Goal: Browse casually

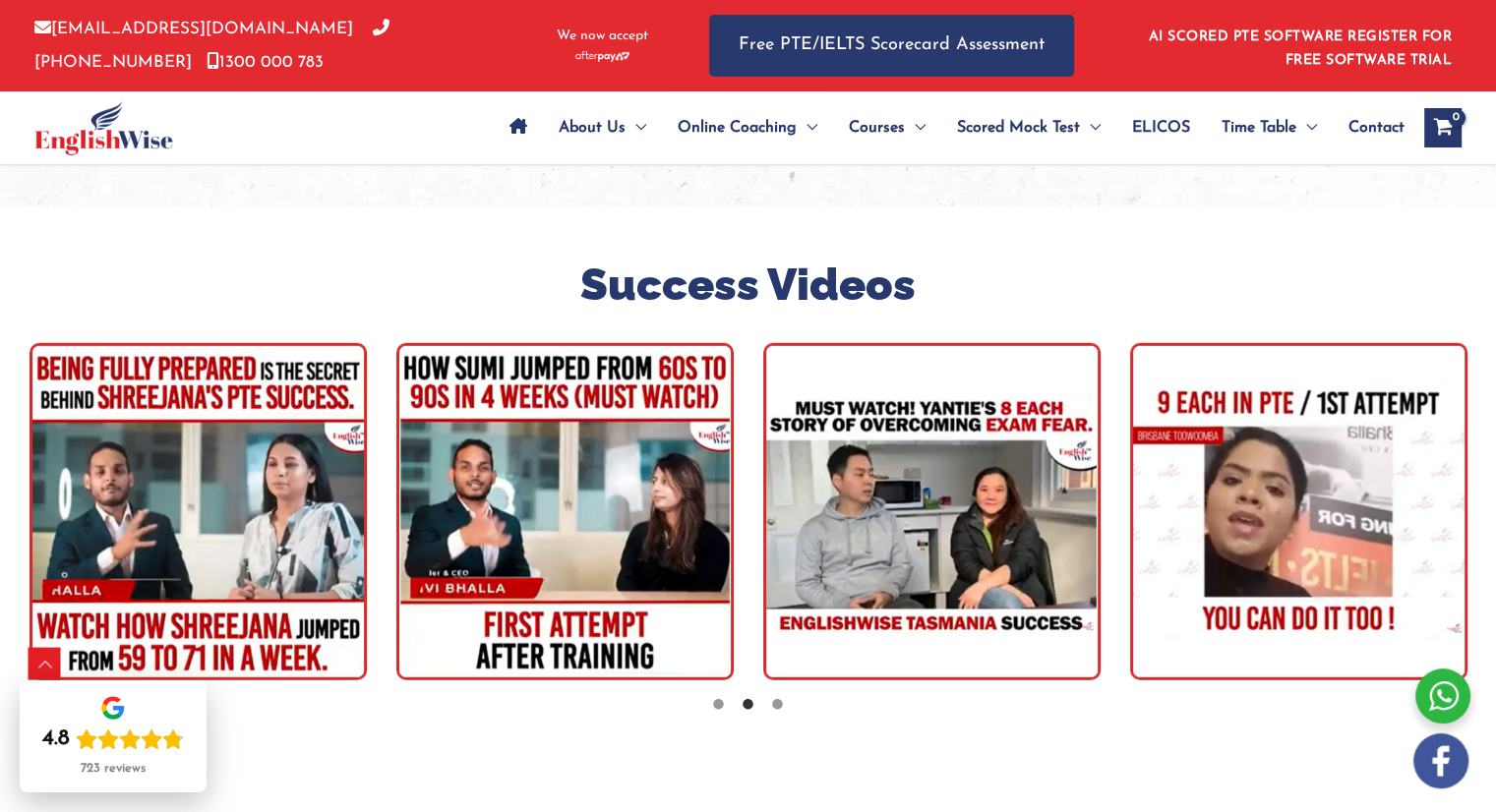
scroll to position [5505, 0]
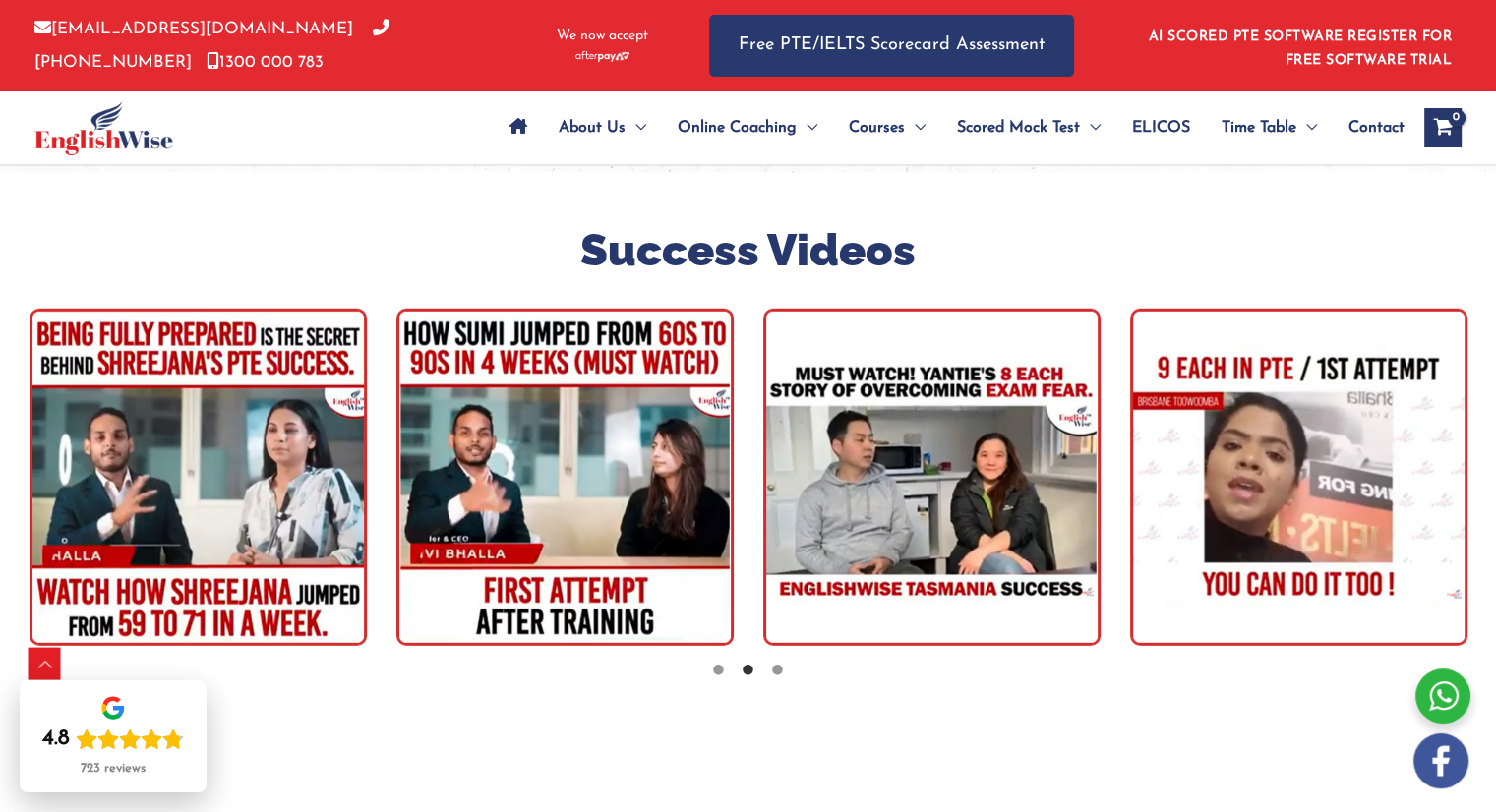
click at [267, 408] on img "tracker" at bounding box center [198, 477] width 337 height 337
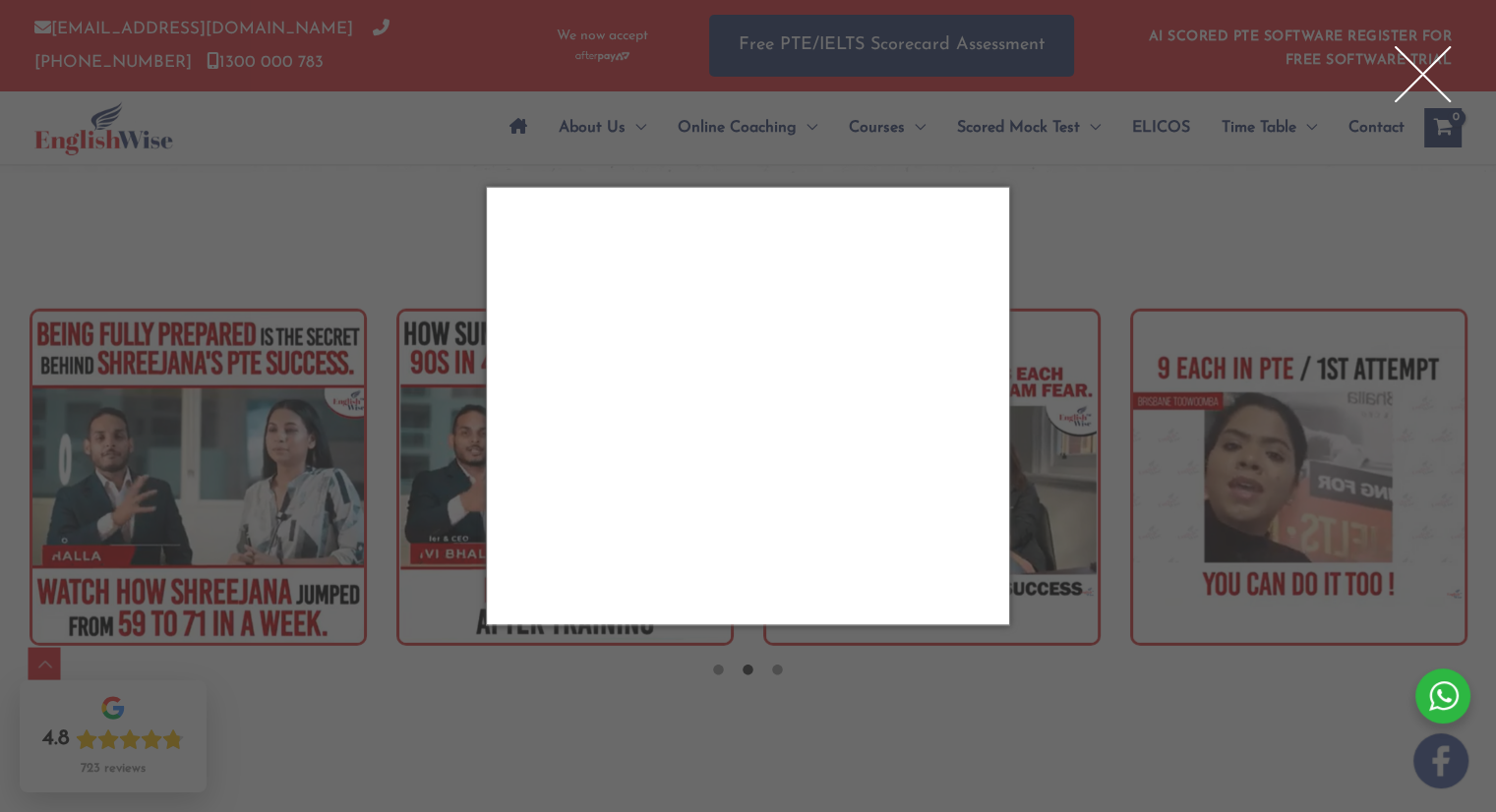
click at [1420, 62] on div "Close" at bounding box center [1421, 74] width 79 height 79
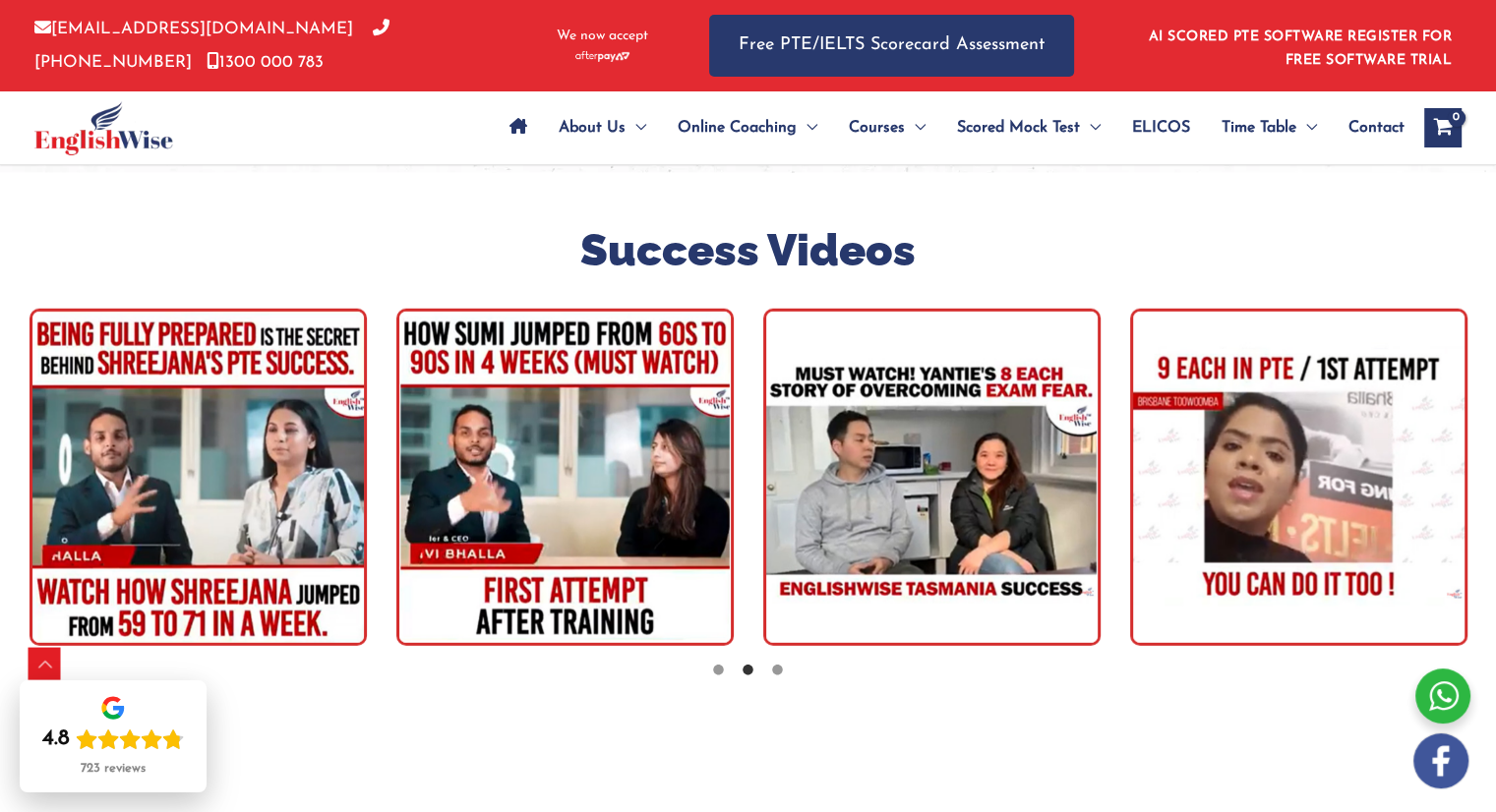
click at [637, 421] on img "tracker" at bounding box center [564, 477] width 337 height 337
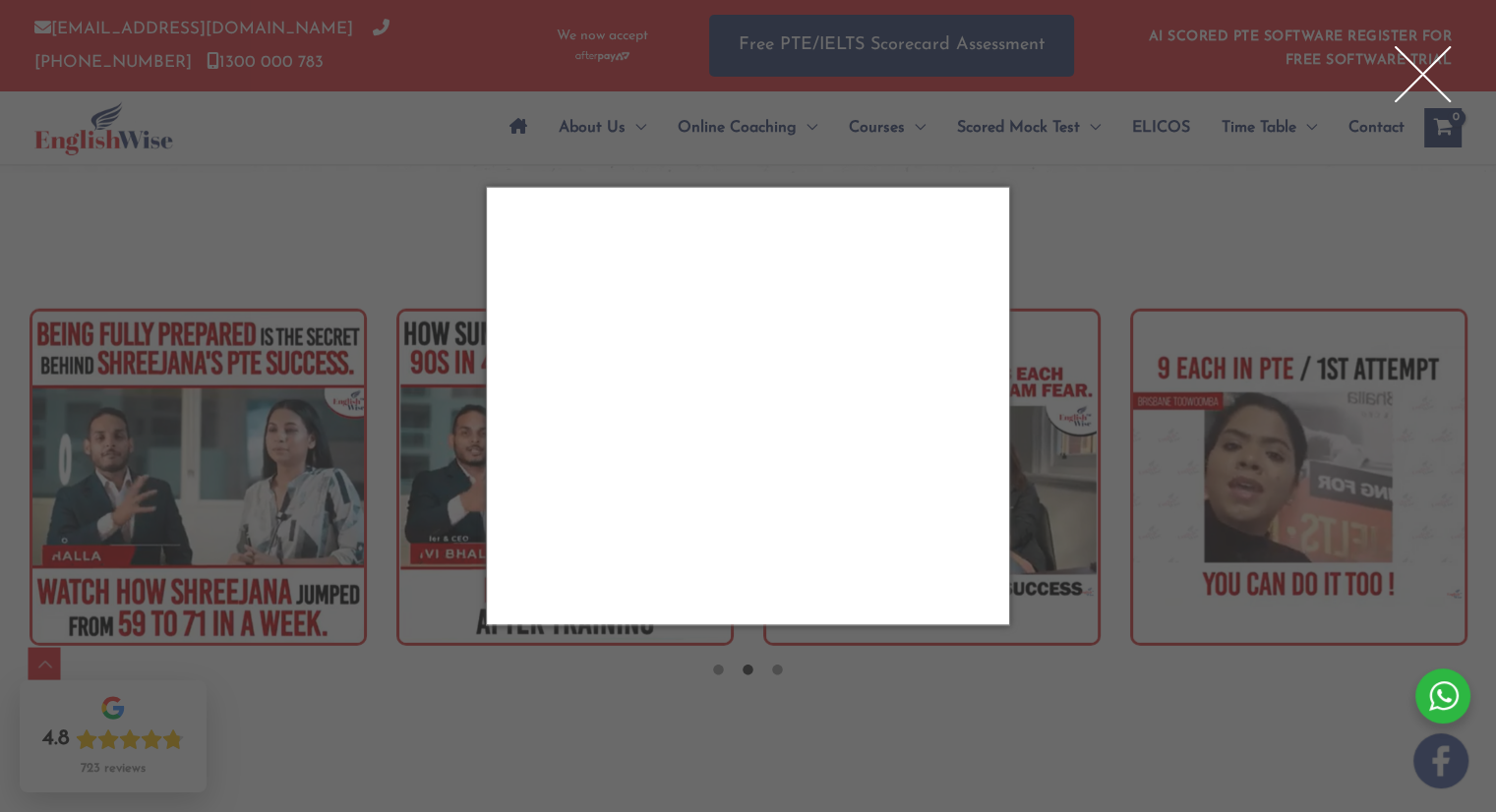
click at [1427, 66] on div "Close" at bounding box center [1421, 74] width 79 height 79
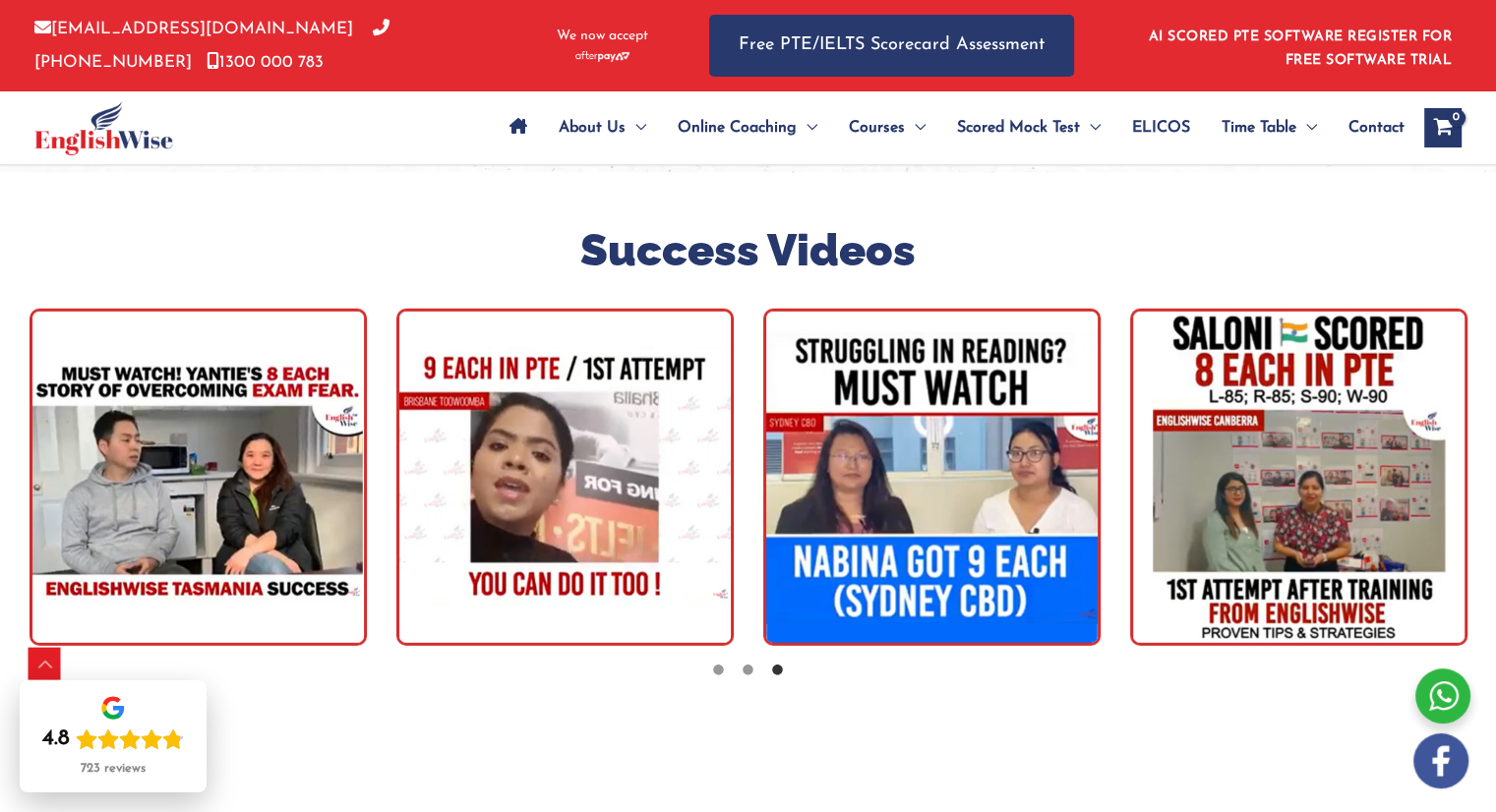
click at [531, 410] on img "tracker" at bounding box center [564, 477] width 337 height 337
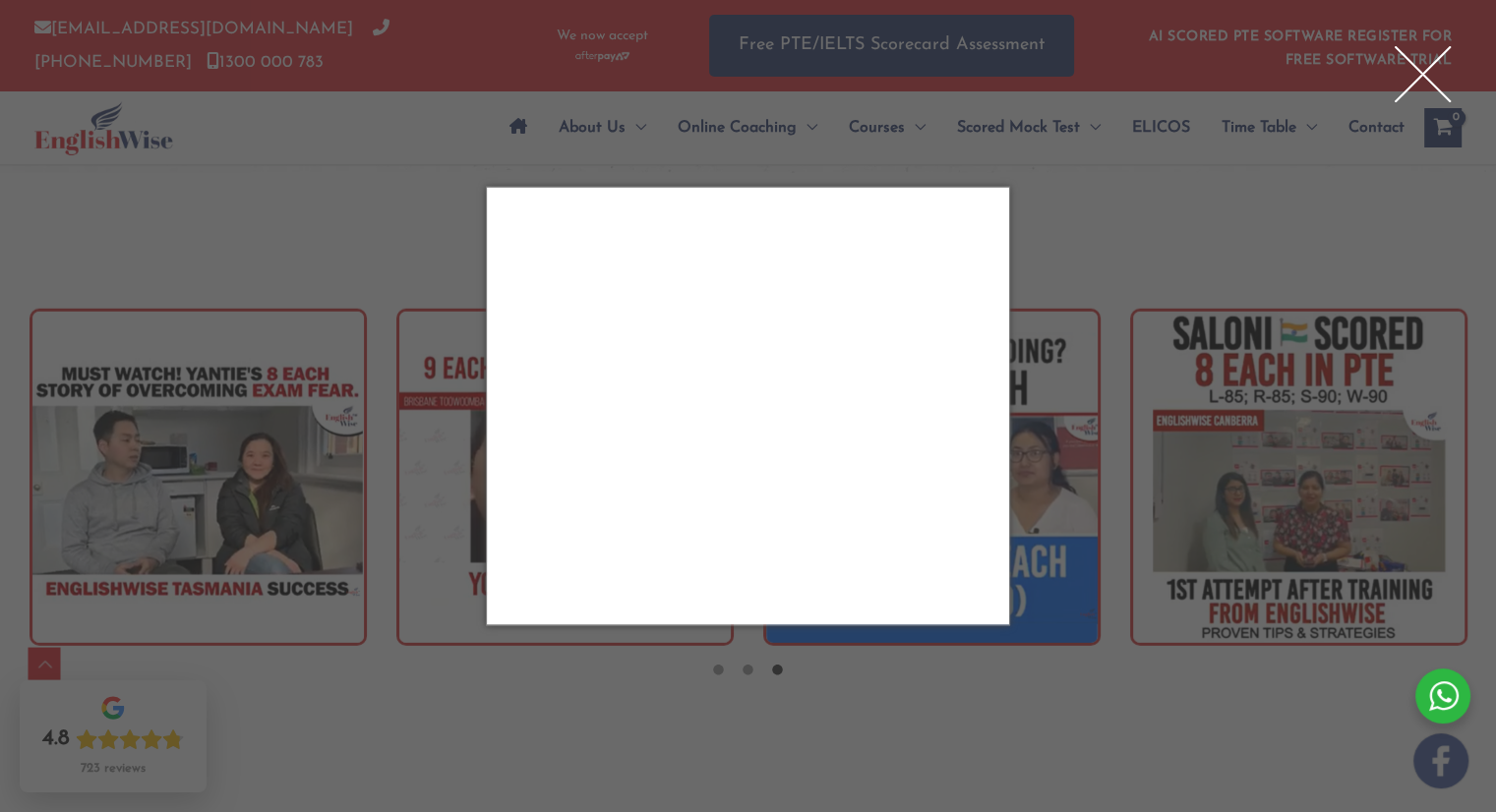
click at [1417, 76] on div "Close" at bounding box center [1421, 74] width 79 height 79
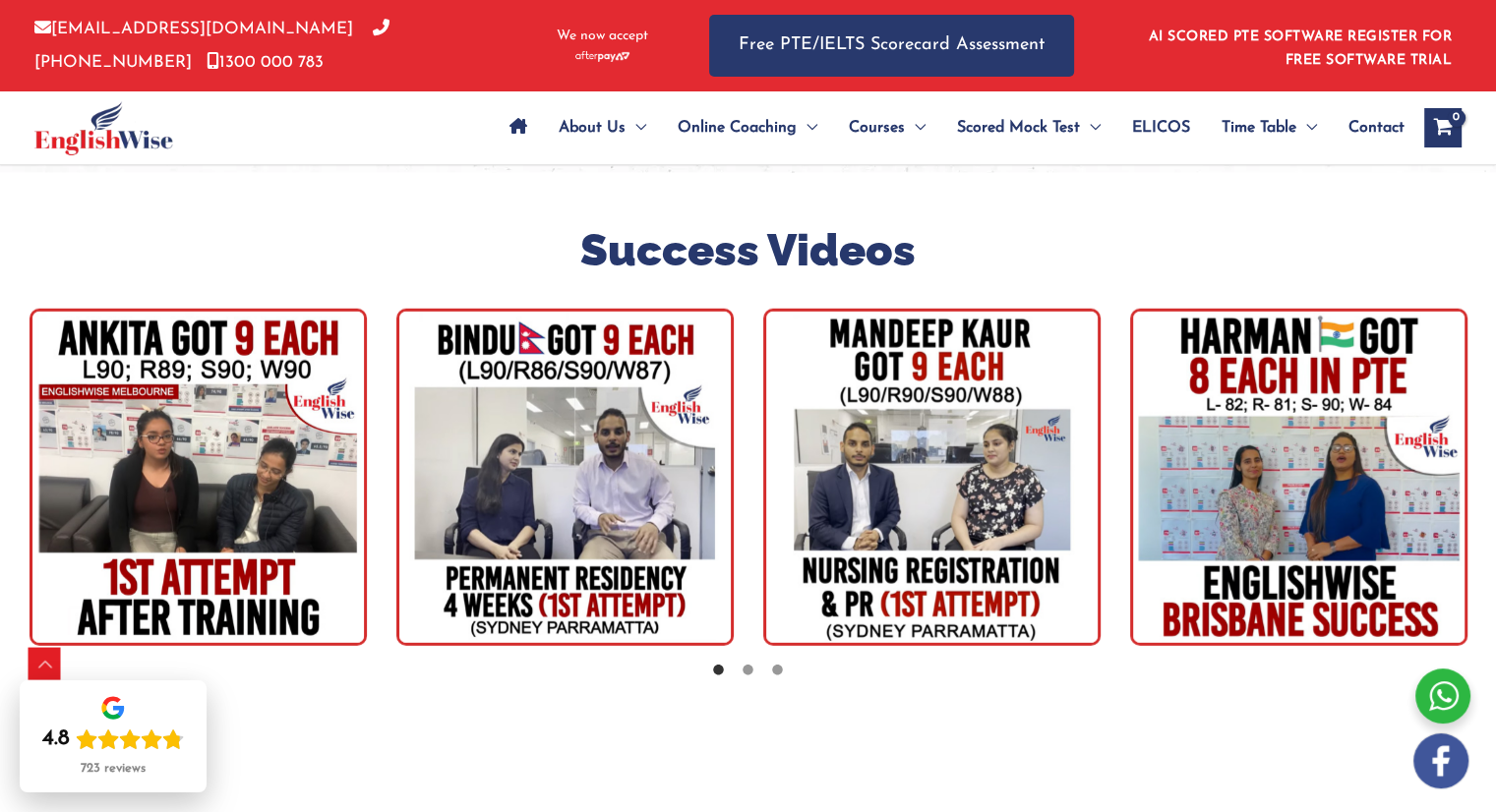
click at [1243, 386] on img "tracker" at bounding box center [1298, 477] width 337 height 337
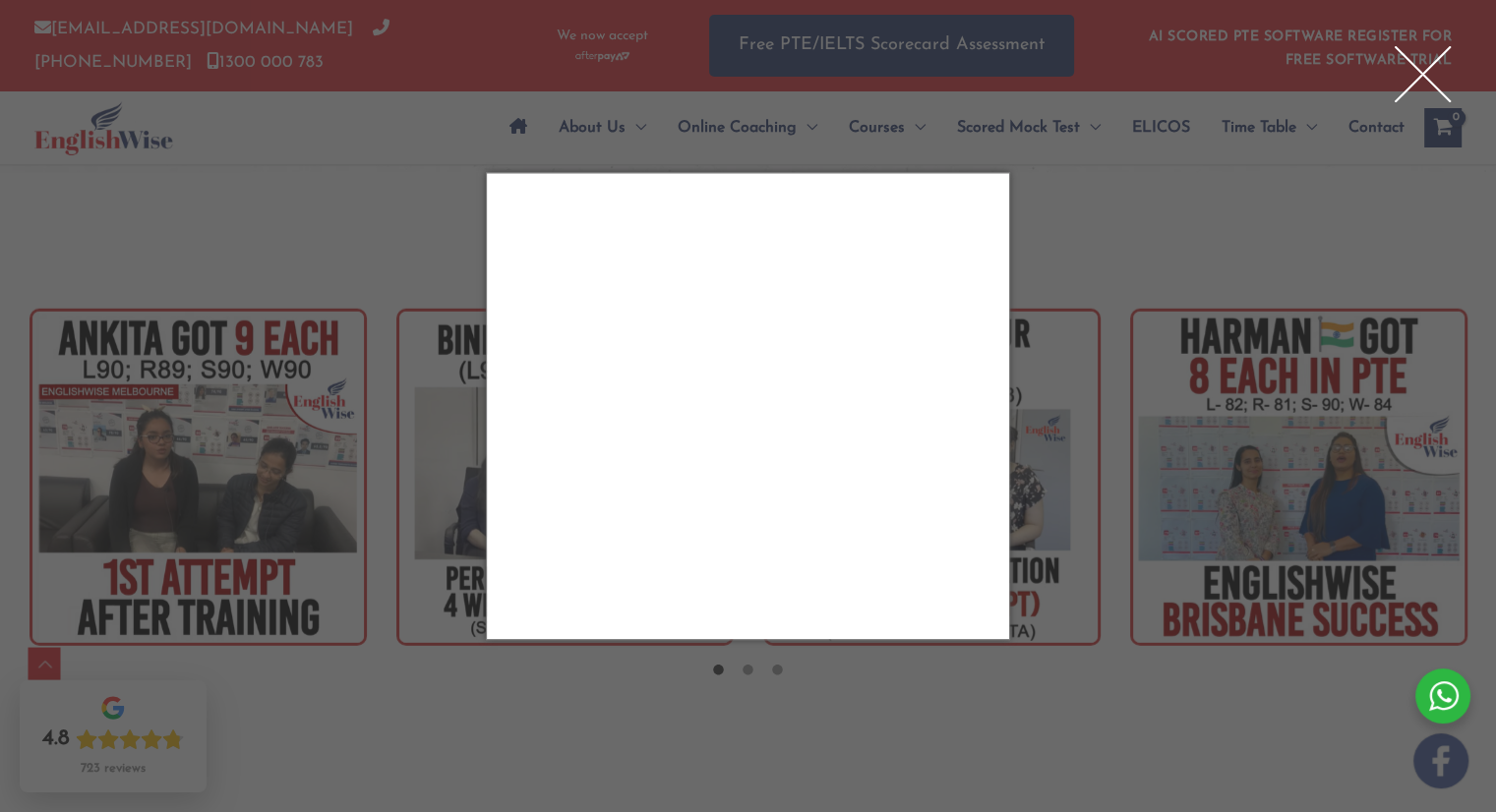
click at [1426, 74] on div "Close" at bounding box center [1421, 74] width 79 height 79
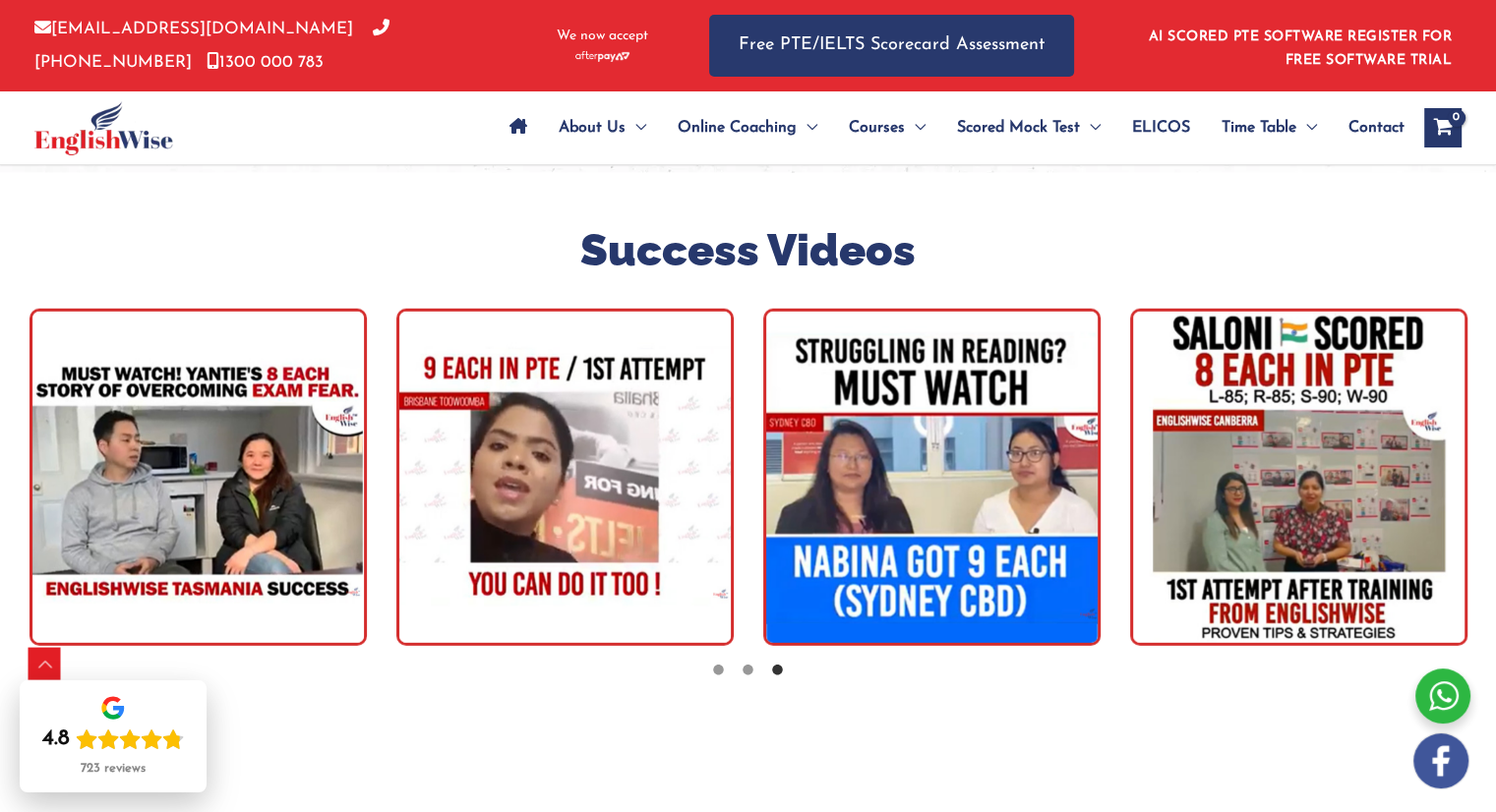
click at [602, 388] on img "tracker" at bounding box center [564, 477] width 337 height 337
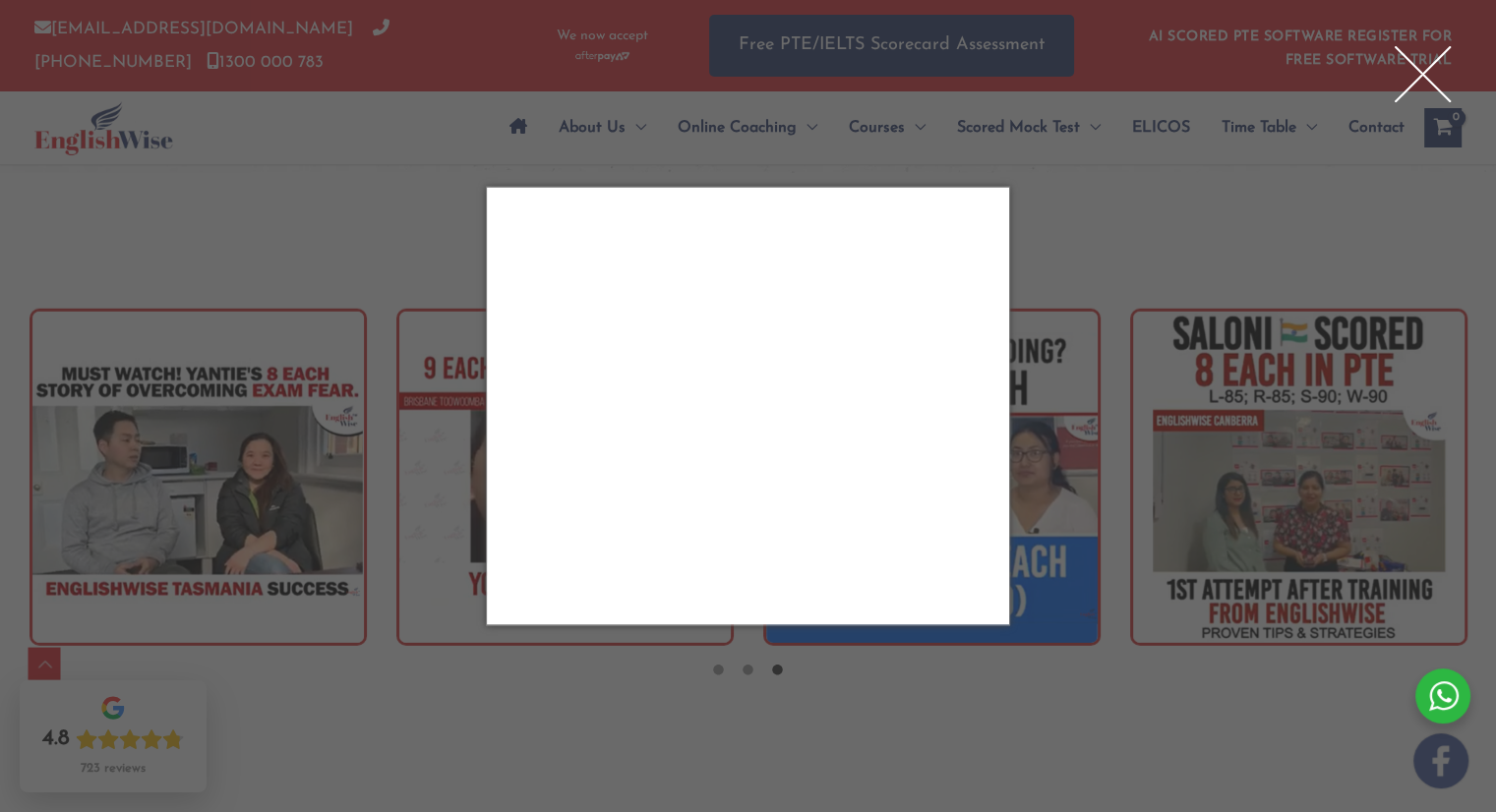
click at [1423, 59] on div "Close" at bounding box center [1421, 74] width 79 height 79
